Goal: Task Accomplishment & Management: Complete application form

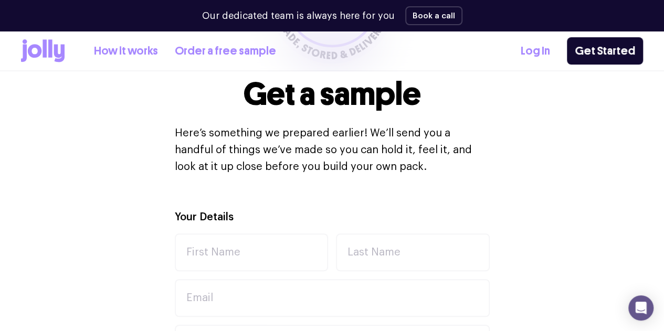
scroll to position [234, 0]
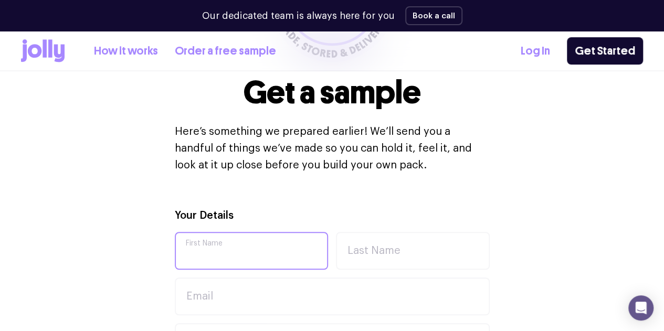
click at [256, 264] on input "First Name" at bounding box center [252, 251] width 154 height 38
type input "[PERSON_NAME]"
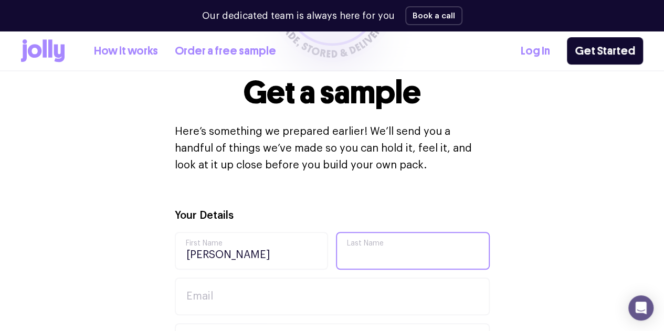
click at [356, 252] on input "Last Name" at bounding box center [413, 251] width 154 height 38
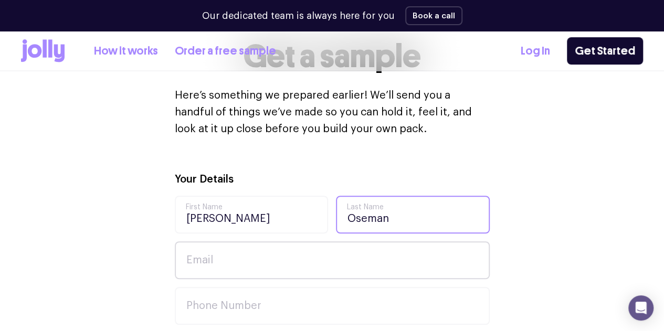
type input "Oseman"
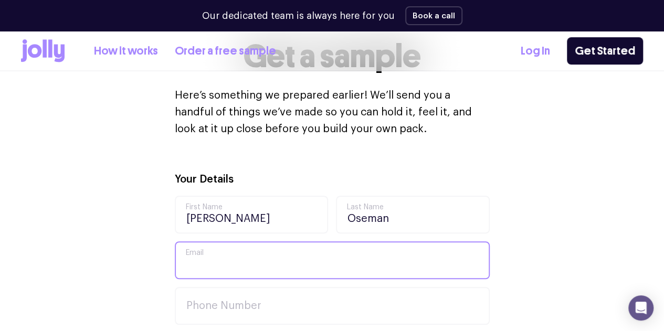
click at [330, 263] on input "Email" at bounding box center [332, 260] width 315 height 38
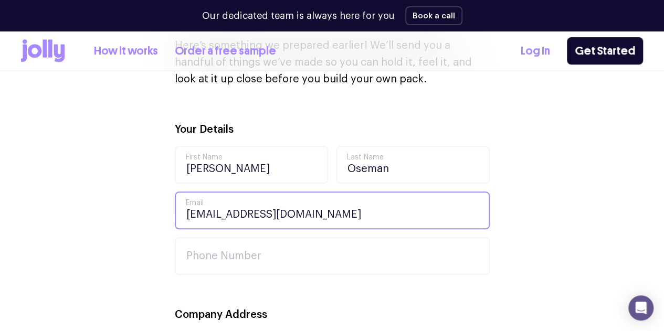
scroll to position [320, 0]
type input "[EMAIL_ADDRESS][DOMAIN_NAME]"
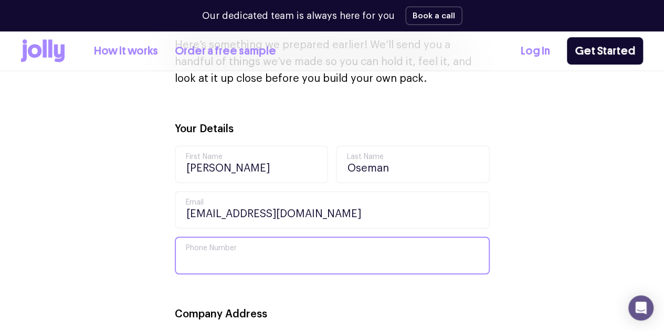
click at [312, 274] on input "Phone Number" at bounding box center [332, 256] width 315 height 38
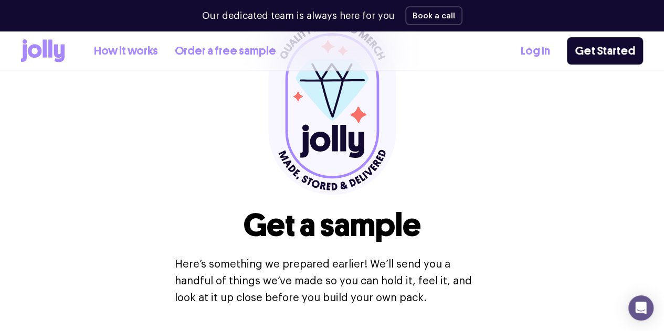
scroll to position [0, 0]
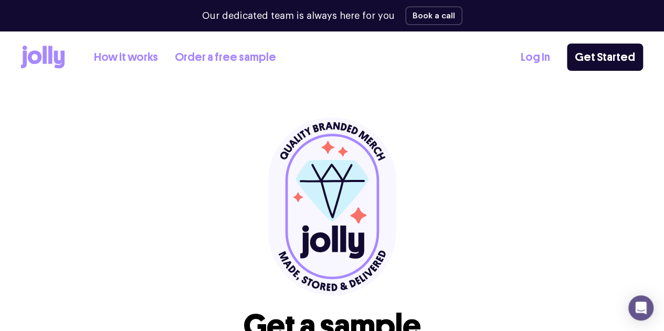
type input "0404786935"
